Goal: Task Accomplishment & Management: Manage account settings

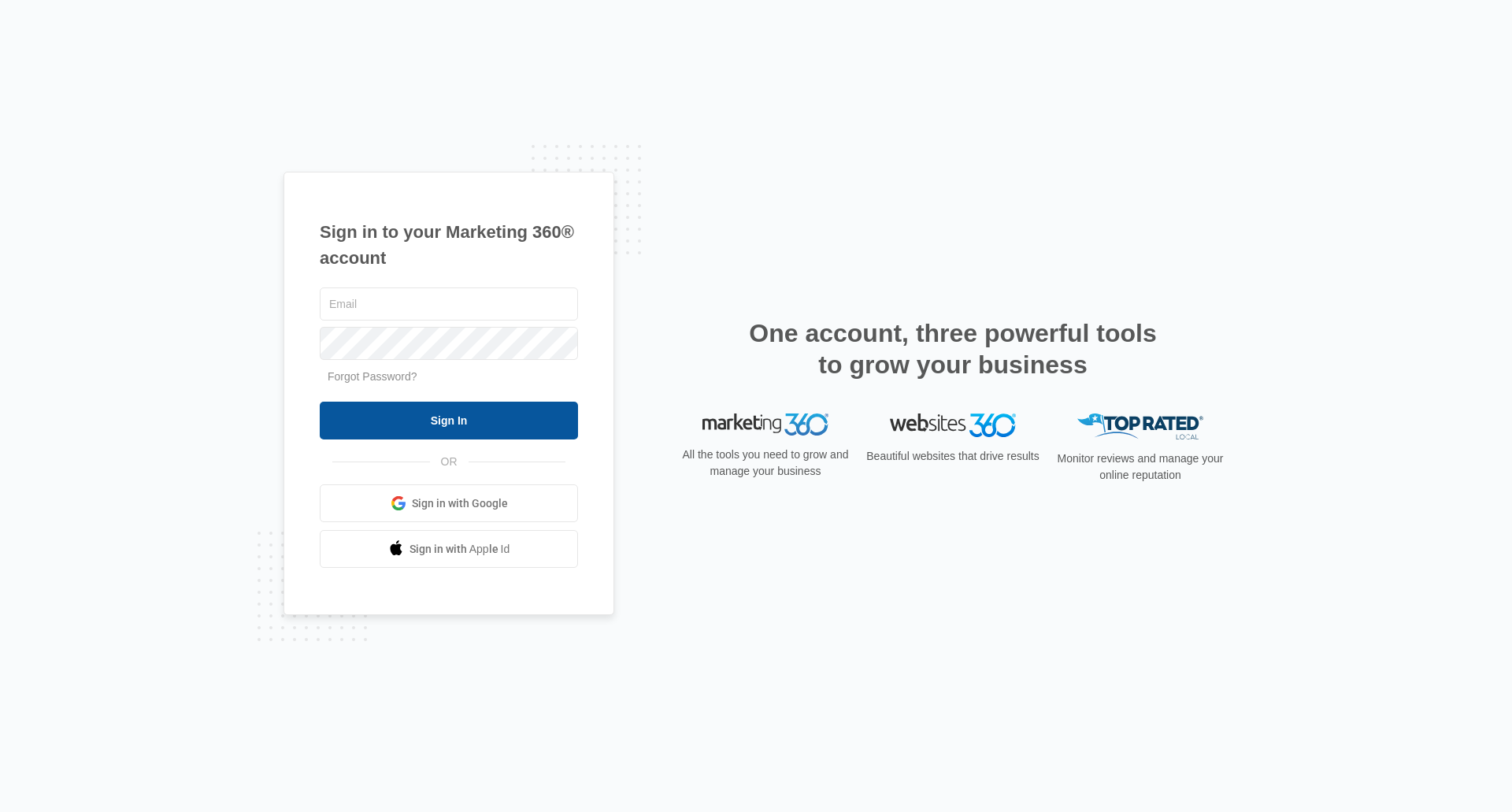
type input "[EMAIL_ADDRESS][DOMAIN_NAME]"
click at [497, 409] on input "Sign In" at bounding box center [449, 420] width 259 height 38
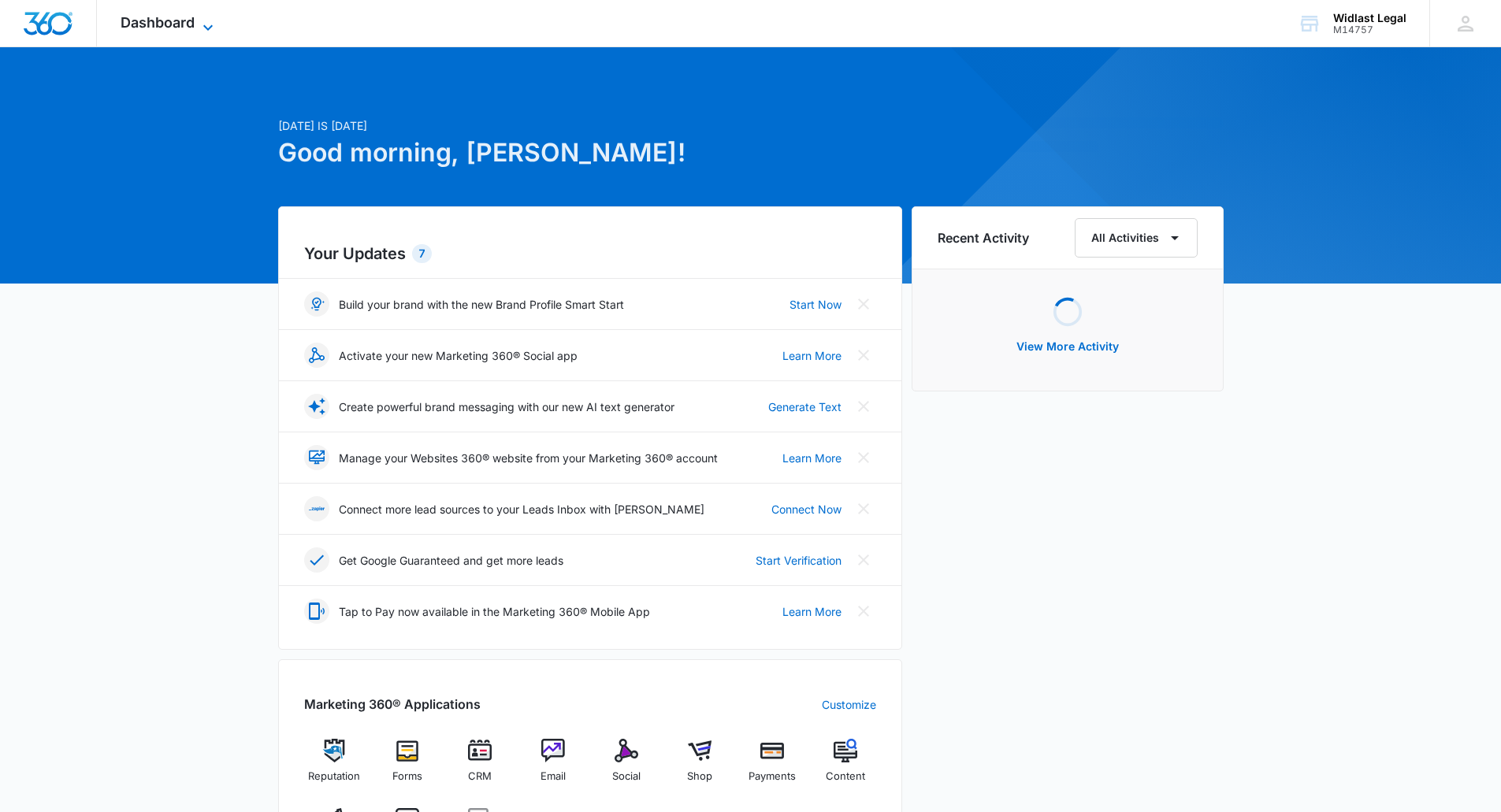
click at [172, 20] on span "Dashboard" at bounding box center [157, 22] width 74 height 16
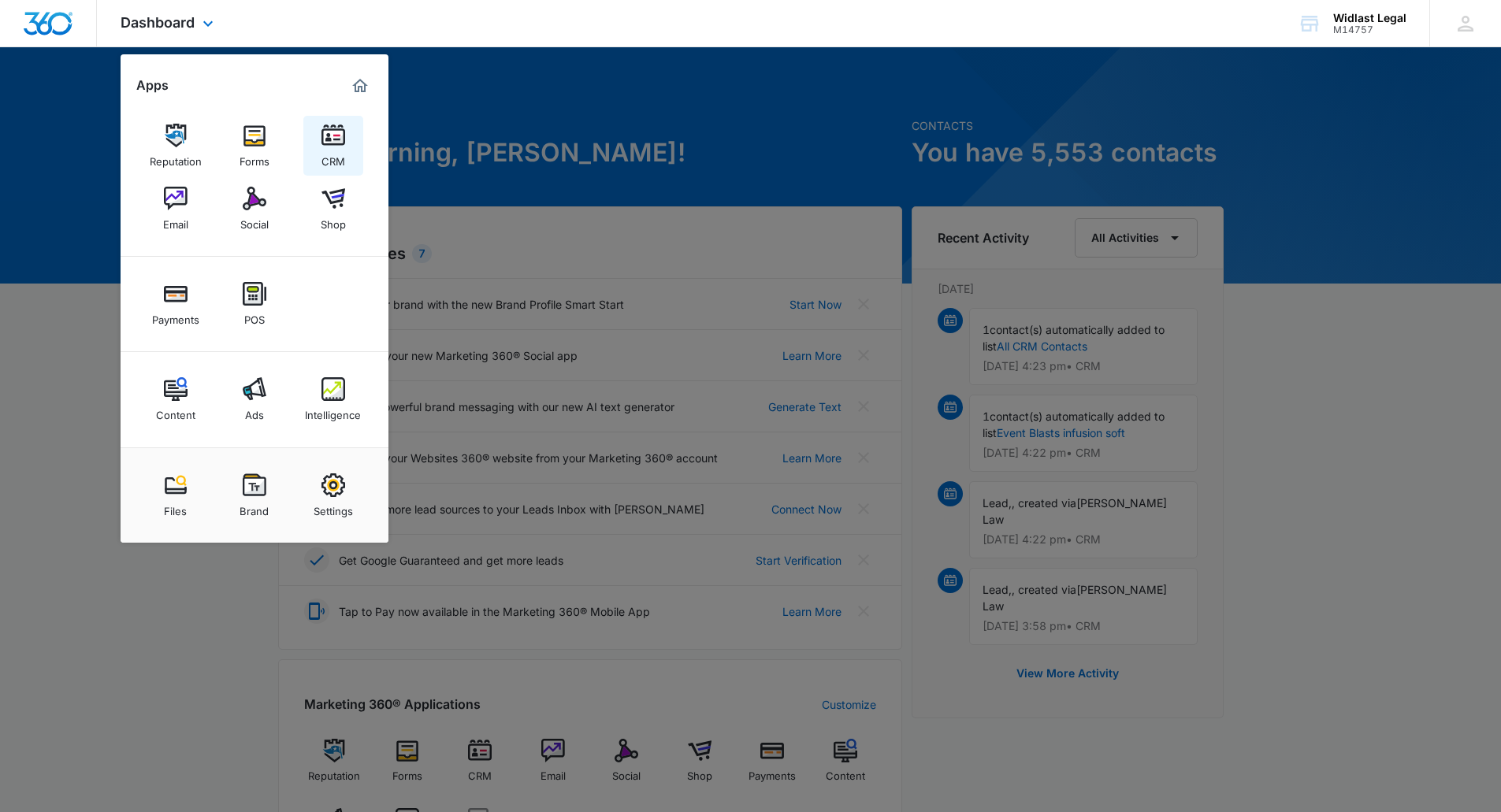
click at [333, 136] on img at bounding box center [334, 136] width 24 height 24
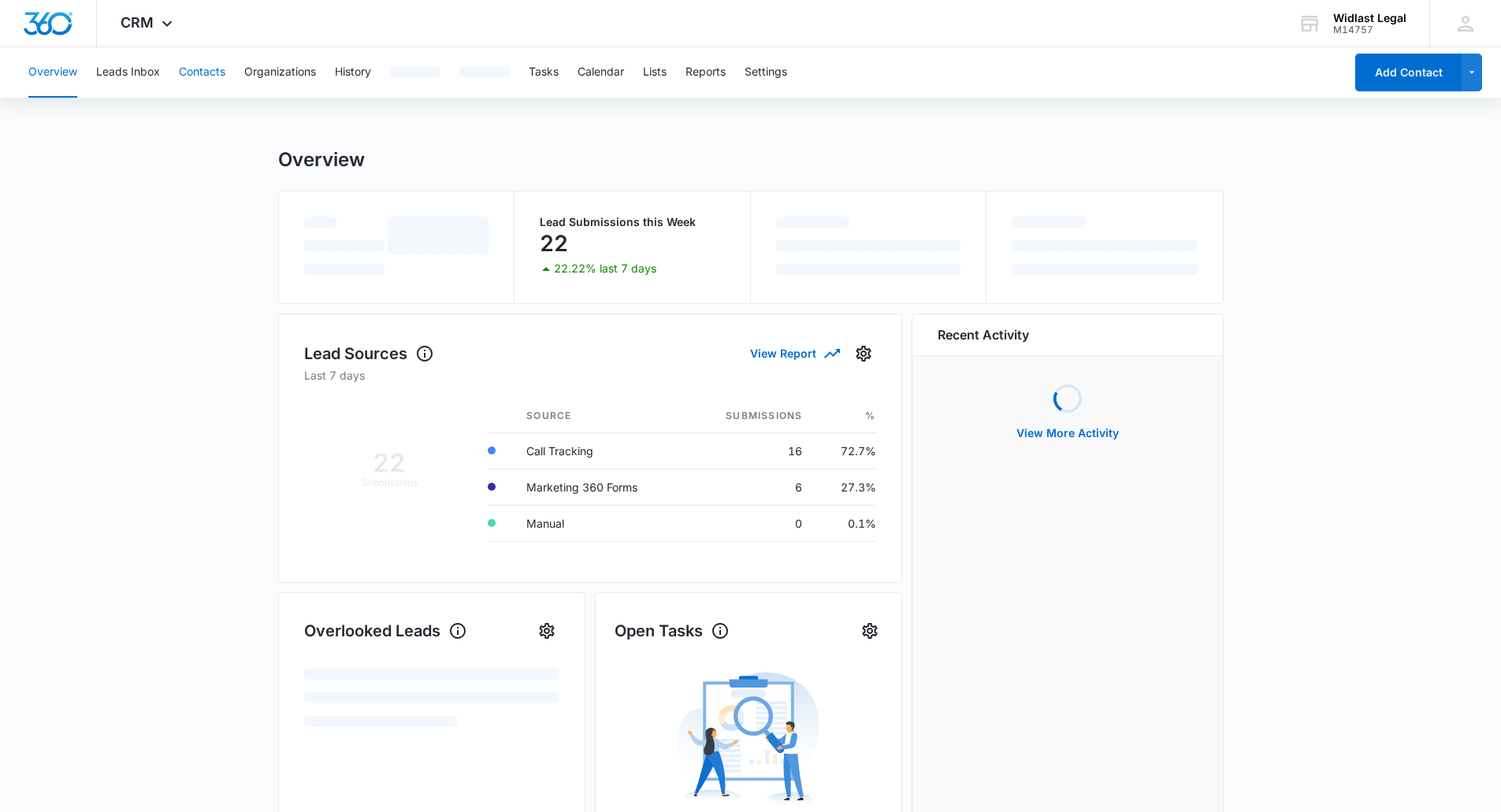
click at [191, 67] on button "Contacts" at bounding box center [202, 72] width 46 height 50
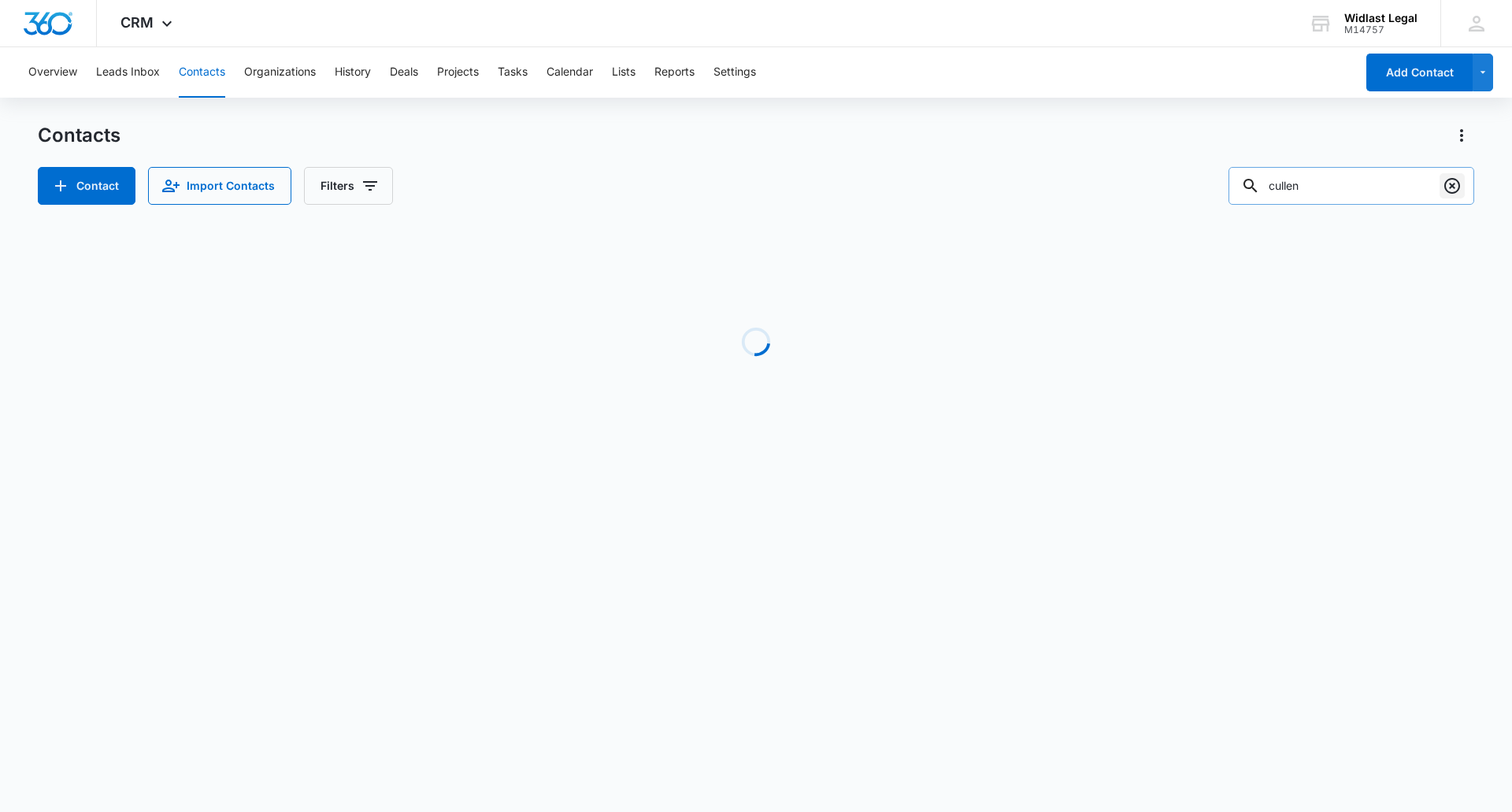
click at [1456, 187] on icon "Clear" at bounding box center [1452, 186] width 19 height 19
click at [1385, 187] on input "text" at bounding box center [1364, 186] width 222 height 38
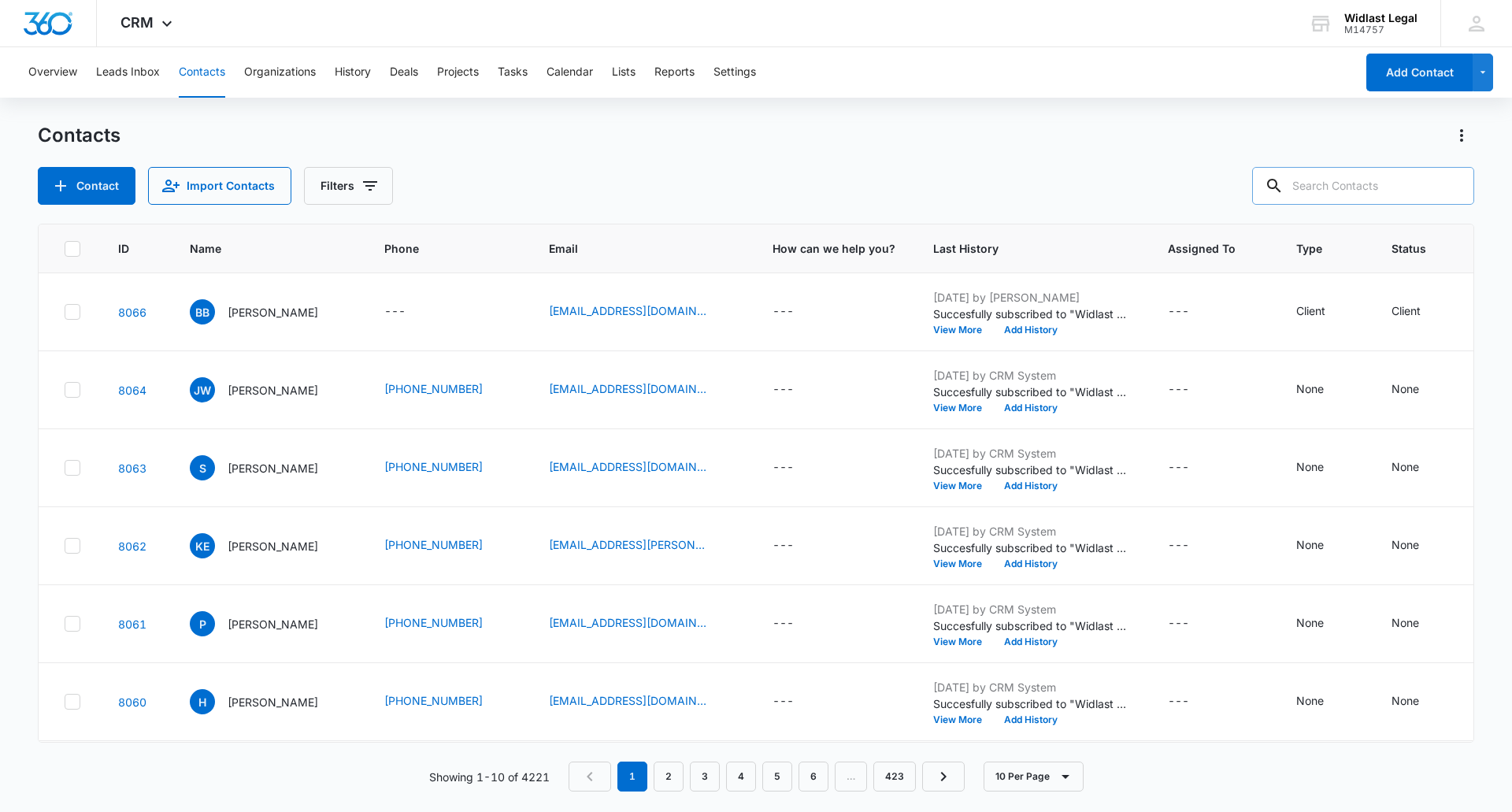
click at [1332, 189] on input "text" at bounding box center [1364, 186] width 222 height 38
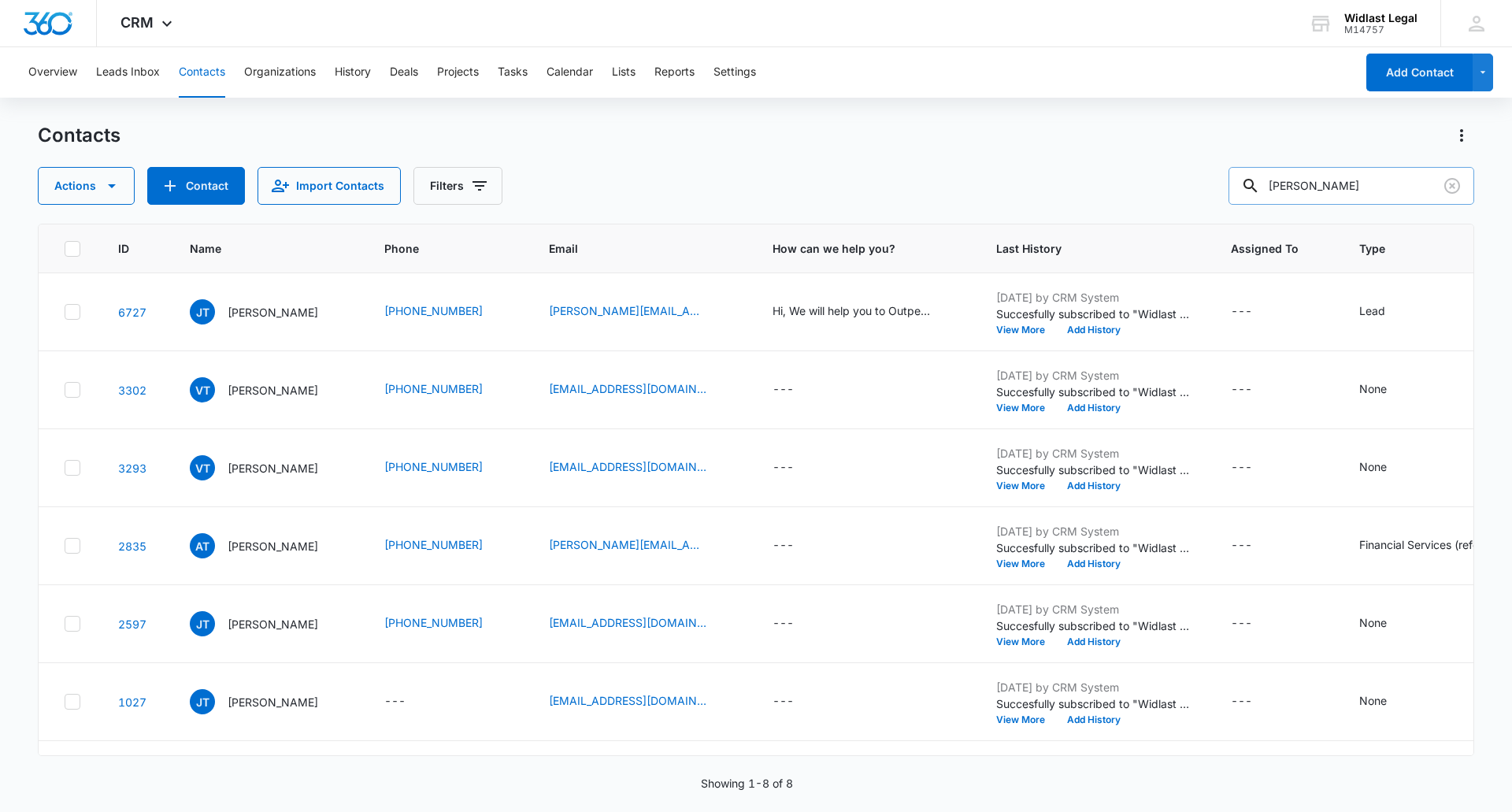
click at [1358, 188] on input "[PERSON_NAME]" at bounding box center [1352, 186] width 246 height 38
paste input "[EMAIL_ADDRESS][DOMAIN_NAME]"
type input "[EMAIL_ADDRESS][DOMAIN_NAME]"
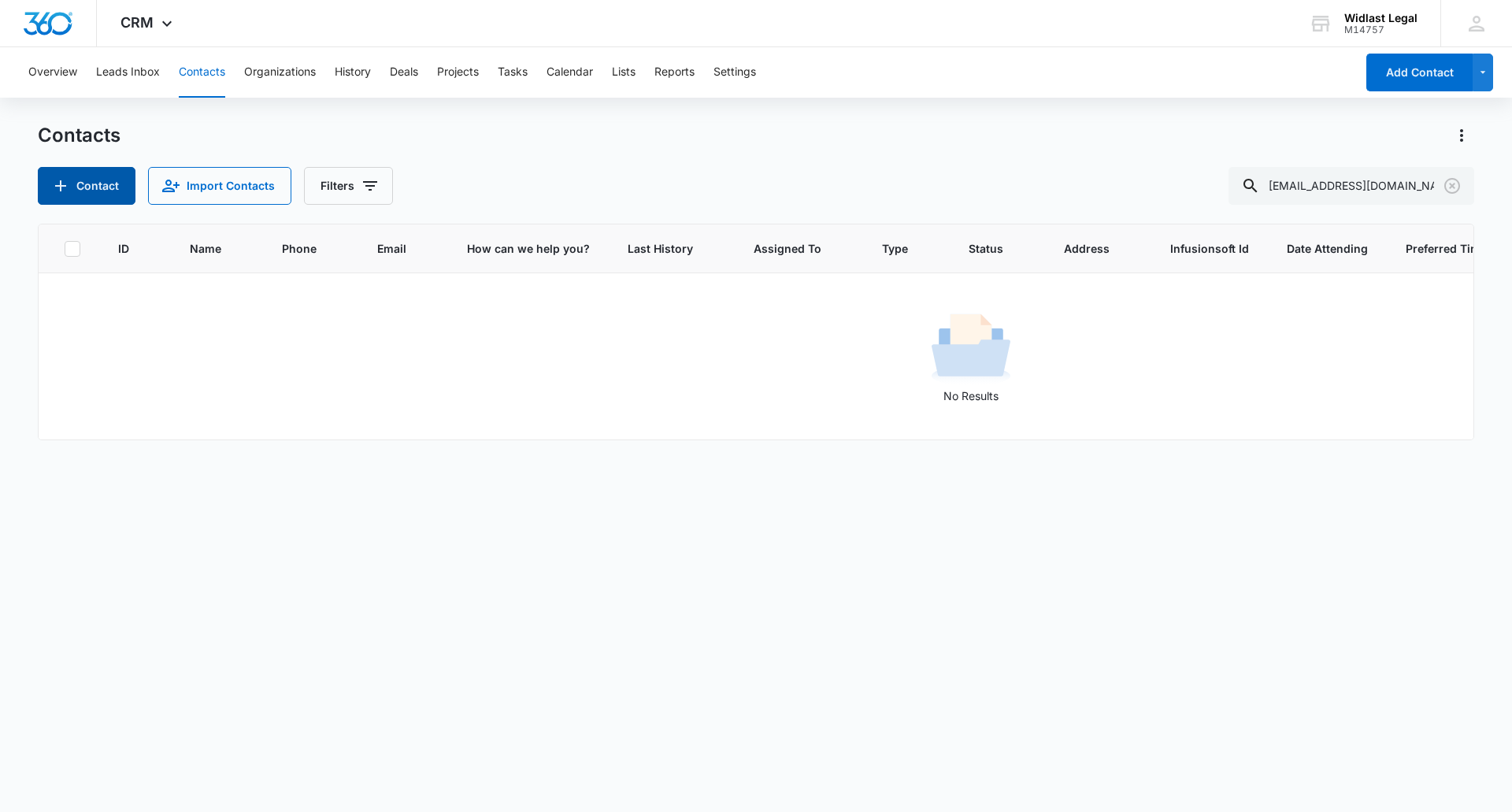
click at [105, 182] on button "Contact" at bounding box center [86, 186] width 97 height 38
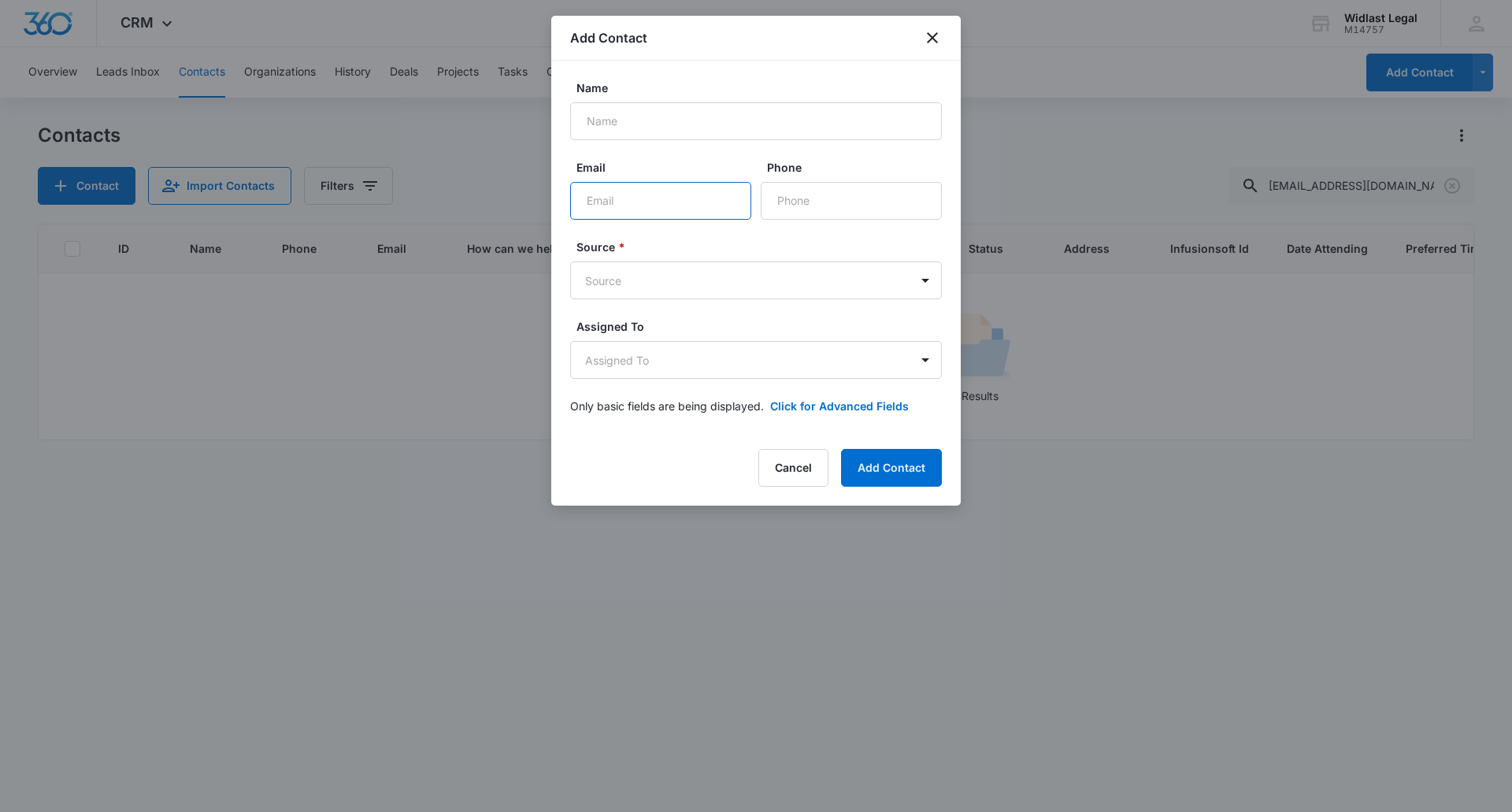
click at [648, 188] on input "Email" at bounding box center [660, 200] width 181 height 38
paste input "[EMAIL_ADDRESS][DOMAIN_NAME]"
type input "[EMAIL_ADDRESS][DOMAIN_NAME]"
click at [692, 126] on input "Name" at bounding box center [756, 121] width 372 height 38
paste input "[PERSON_NAME]"
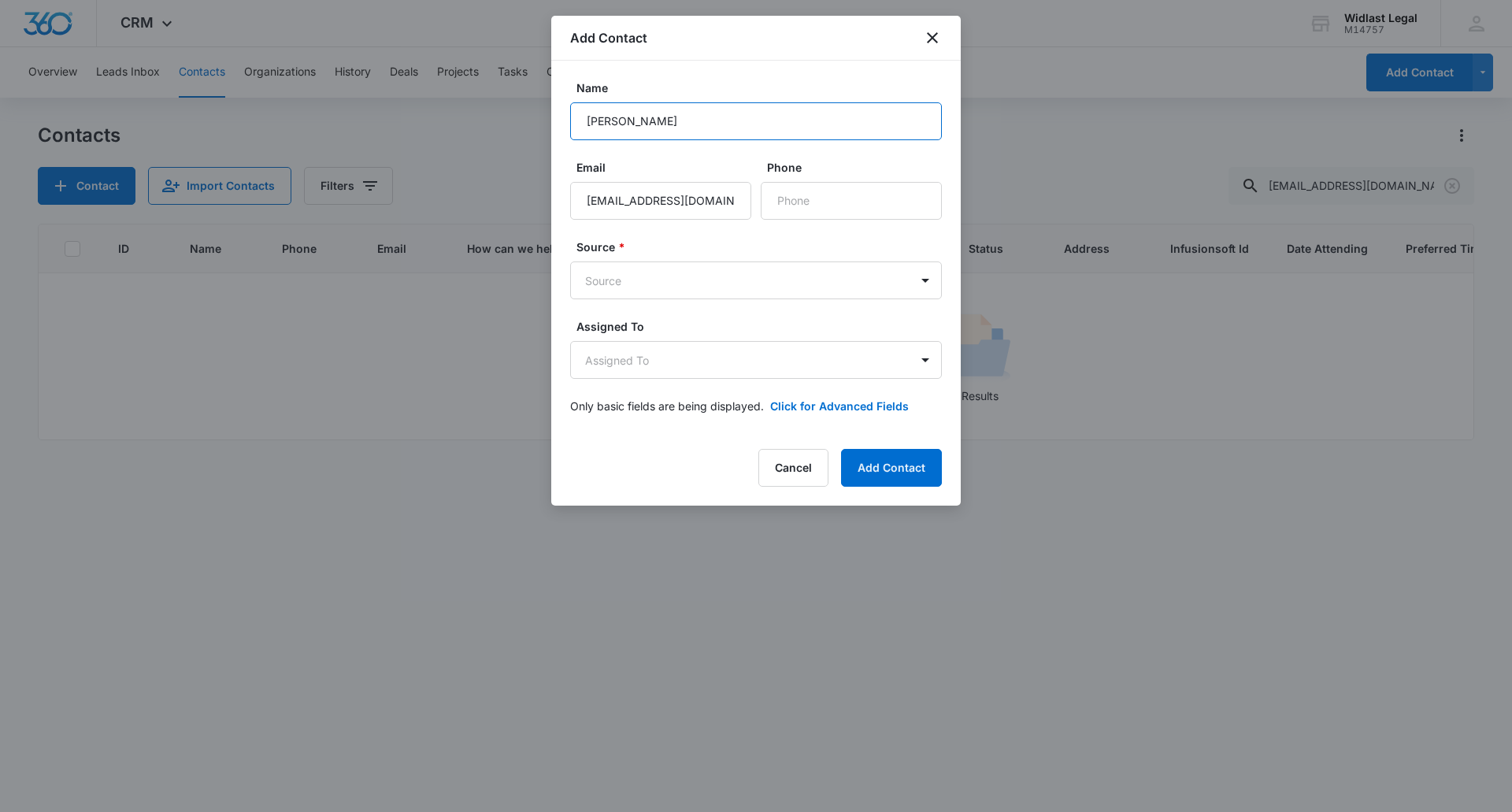
type input "[PERSON_NAME]"
click at [741, 75] on div "Name [PERSON_NAME] Email [EMAIL_ADDRESS][DOMAIN_NAME] Phone Source * Source Ass…" at bounding box center [756, 246] width 410 height 373
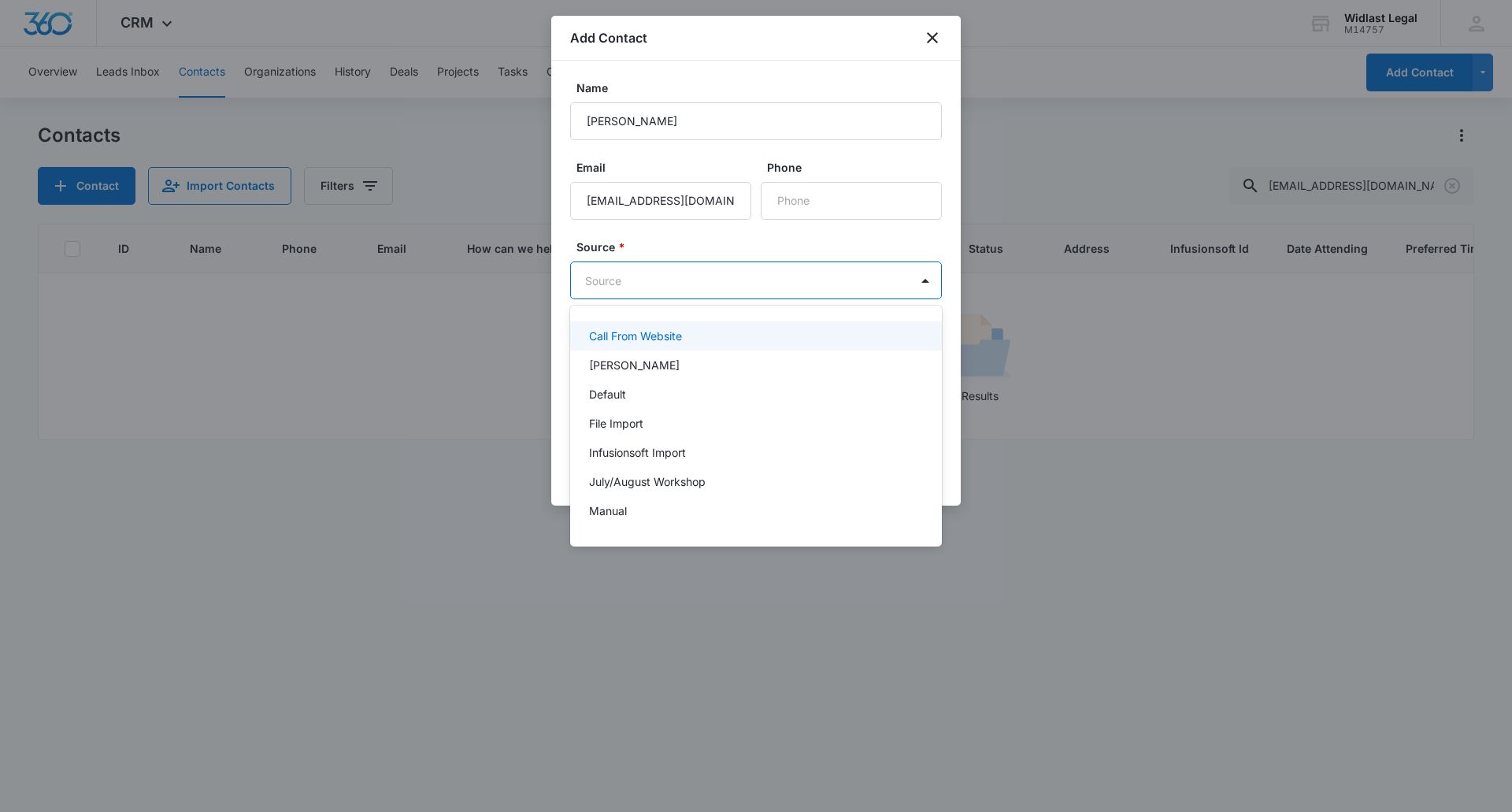
click at [867, 273] on body "CRM Apps Reputation Forms CRM Email Social Shop Payments POS Content Ads Intell…" at bounding box center [756, 406] width 1512 height 812
click at [639, 376] on div "[PERSON_NAME]" at bounding box center [756, 365] width 372 height 29
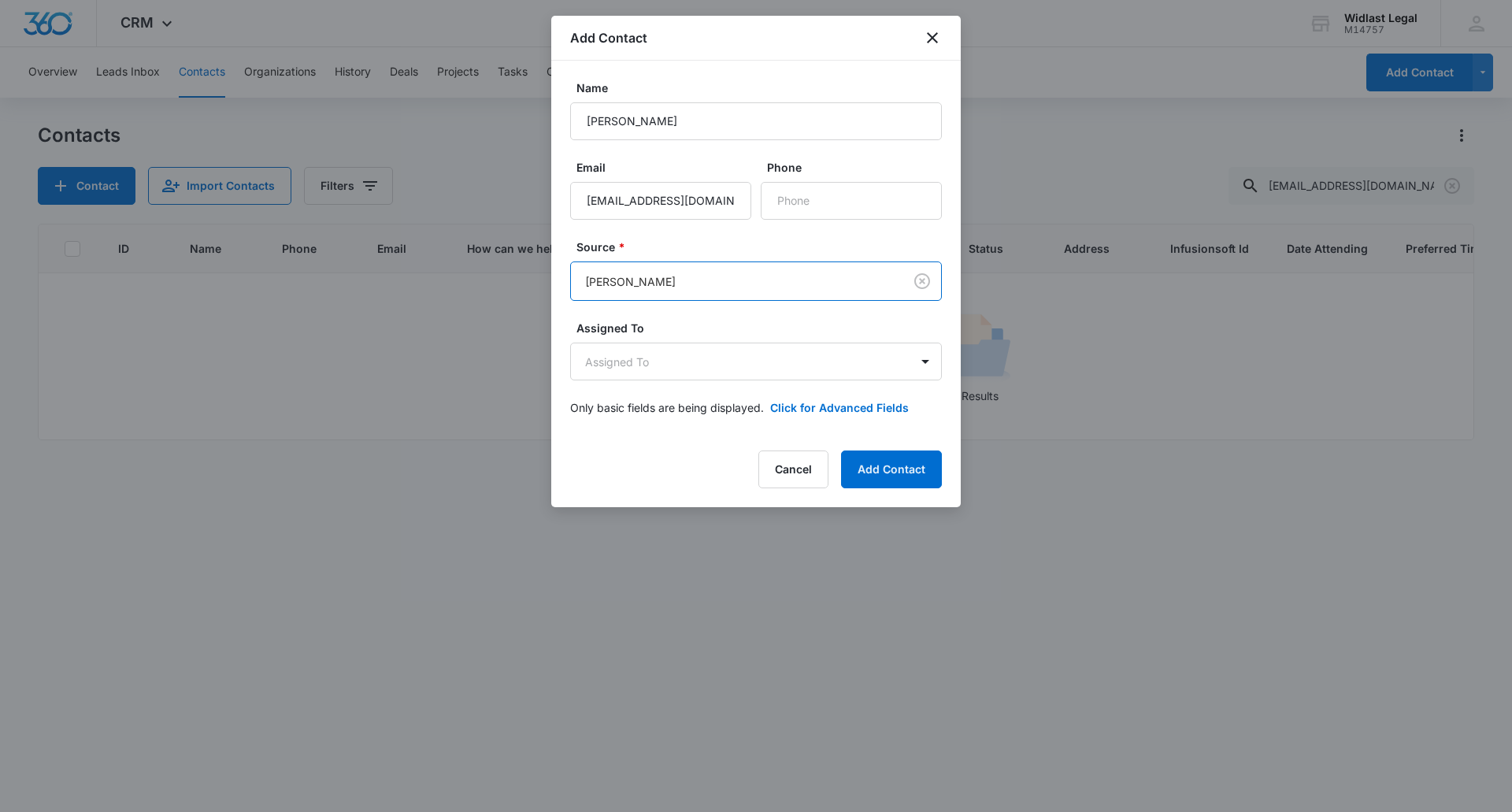
click at [638, 285] on body "CRM Apps Reputation Forms CRM Email Social Shop Payments POS Content Ads Intell…" at bounding box center [756, 406] width 1512 height 812
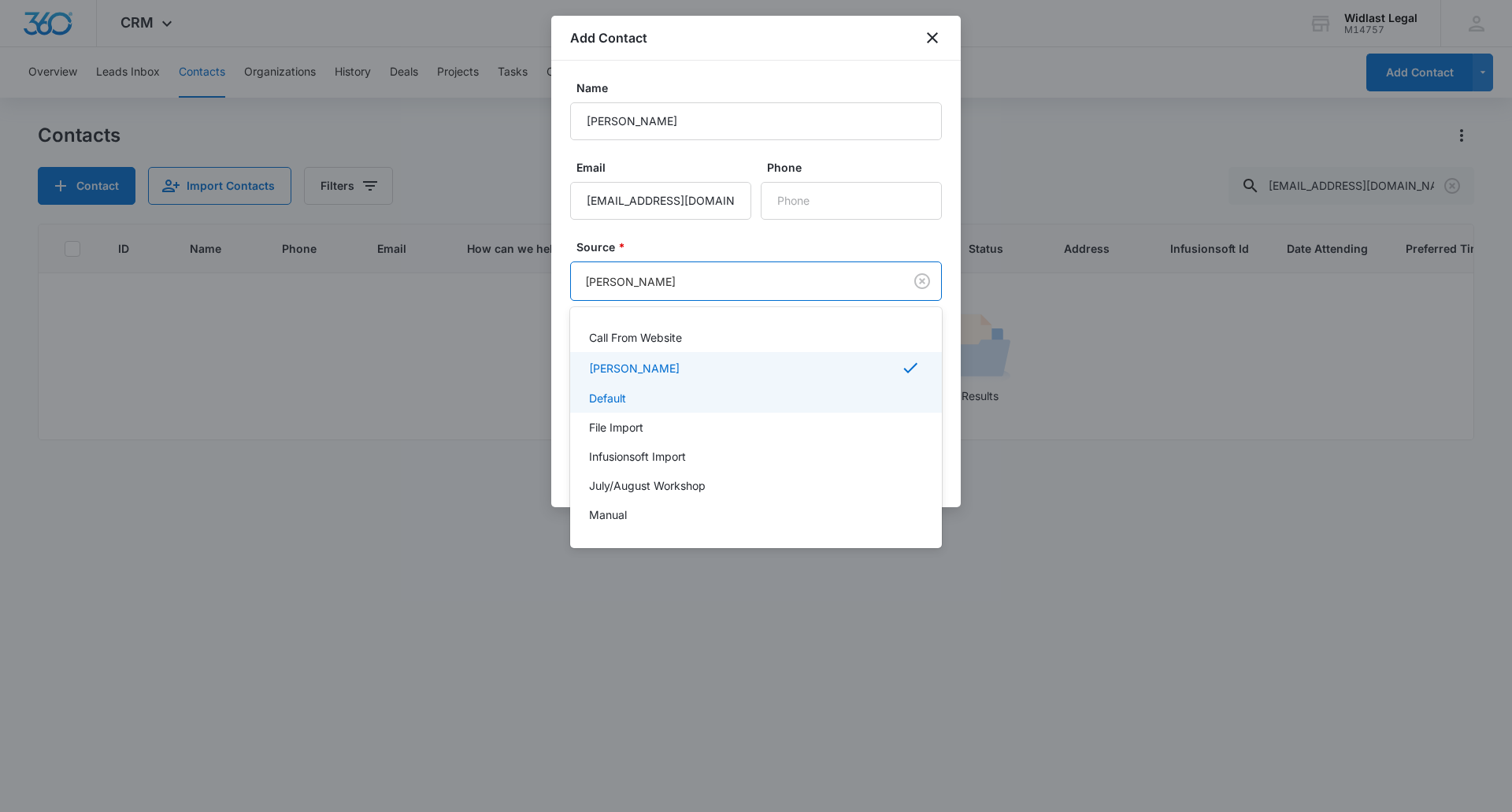
click at [630, 400] on div "Default" at bounding box center [754, 397] width 331 height 16
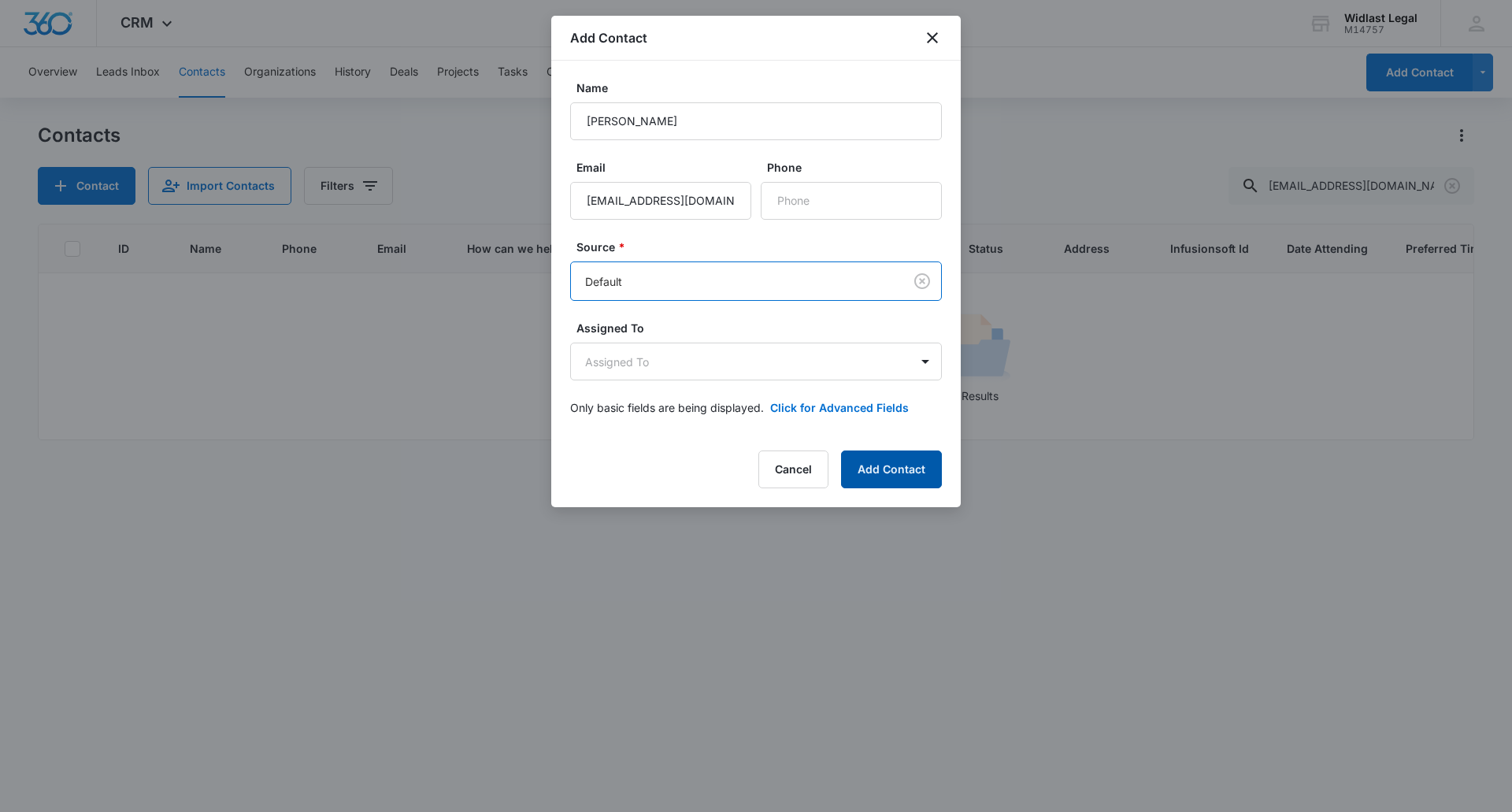
click at [942, 467] on div "Add Contact Name [PERSON_NAME] Email [EMAIL_ADDRESS][DOMAIN_NAME] Phone Source …" at bounding box center [756, 261] width 410 height 491
click at [928, 468] on button "Add Contact" at bounding box center [892, 469] width 101 height 38
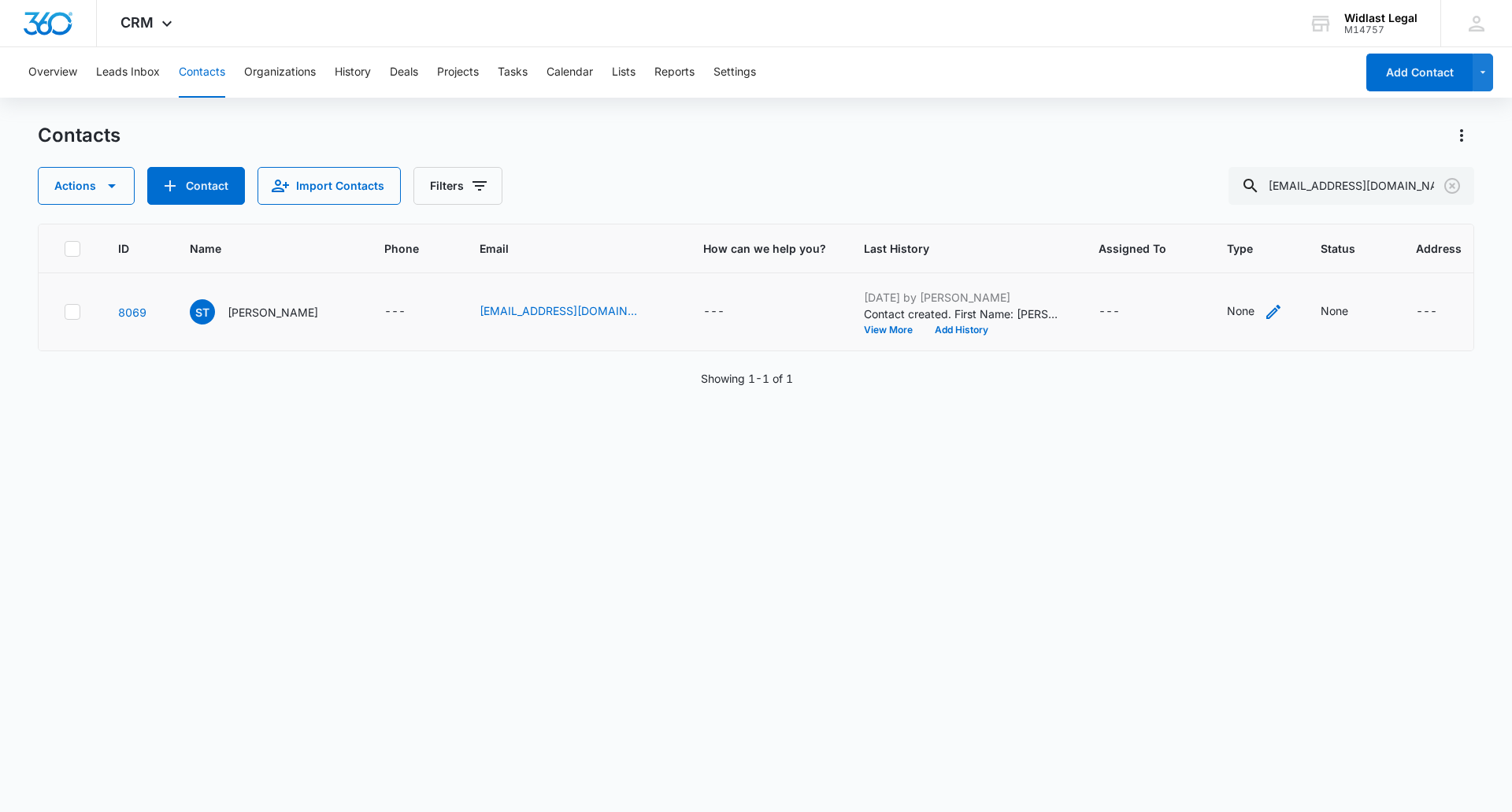
click at [1265, 312] on icon "Type - None - Select to Edit Field" at bounding box center [1274, 311] width 19 height 19
click at [1232, 219] on div "Contact Type" at bounding box center [1195, 212] width 105 height 36
click at [1178, 382] on p "Client" at bounding box center [1177, 382] width 29 height 16
click at [1246, 160] on div "Contact Type option Client, selected. 18 results available. Use Up and Down to …" at bounding box center [1207, 221] width 166 height 146
click at [1262, 271] on button "Save" at bounding box center [1247, 260] width 46 height 30
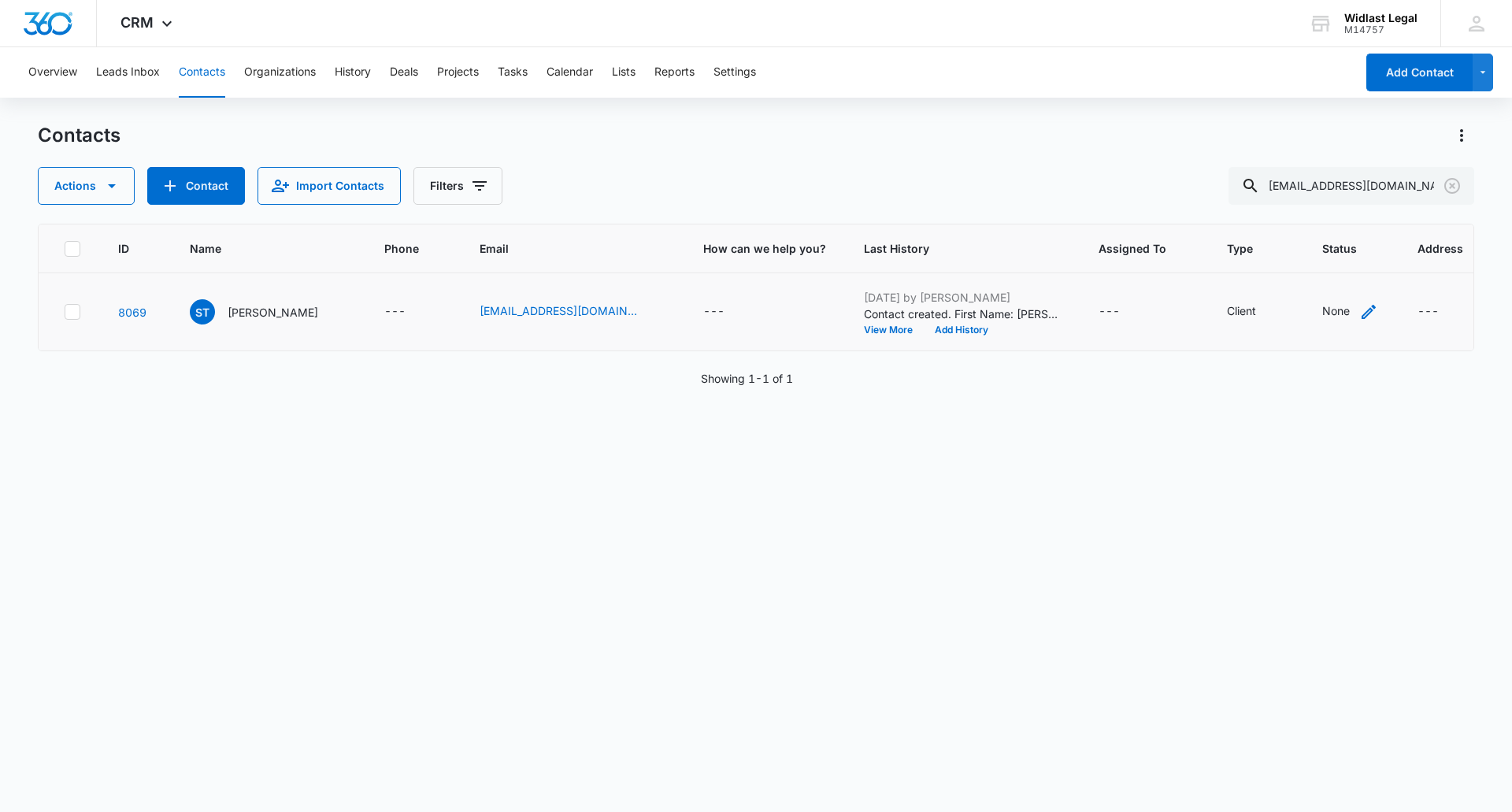
click at [1362, 306] on icon "Status - None - Select to Edit Field" at bounding box center [1369, 311] width 15 height 14
click at [1306, 213] on div at bounding box center [1288, 211] width 77 height 20
click at [1292, 345] on div "Client" at bounding box center [1307, 338] width 145 height 29
click at [1327, 172] on label "Contact Status" at bounding box center [1306, 176] width 128 height 16
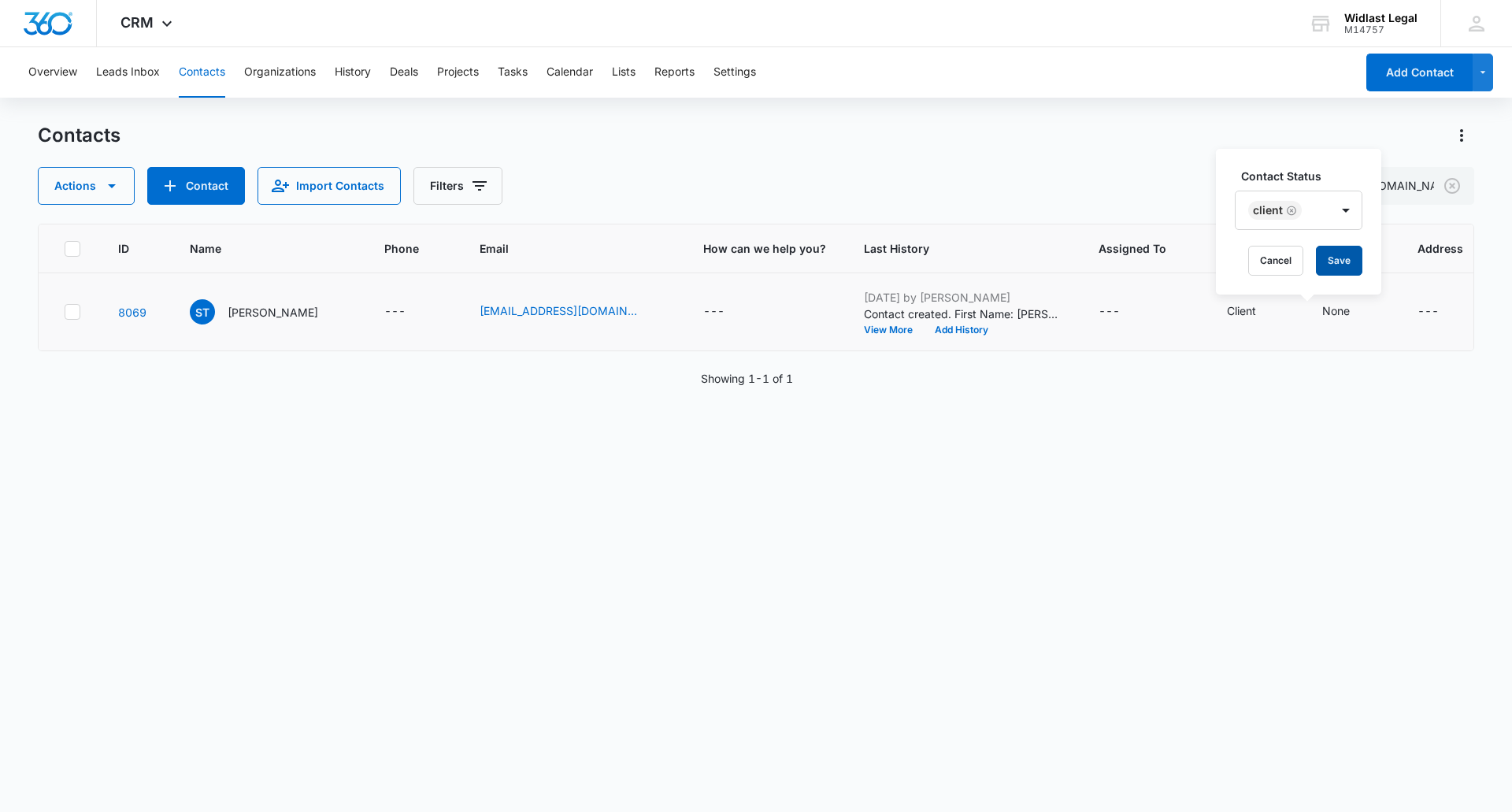
click at [1335, 264] on button "Save" at bounding box center [1340, 260] width 46 height 30
